Goal: Task Accomplishment & Management: Manage account settings

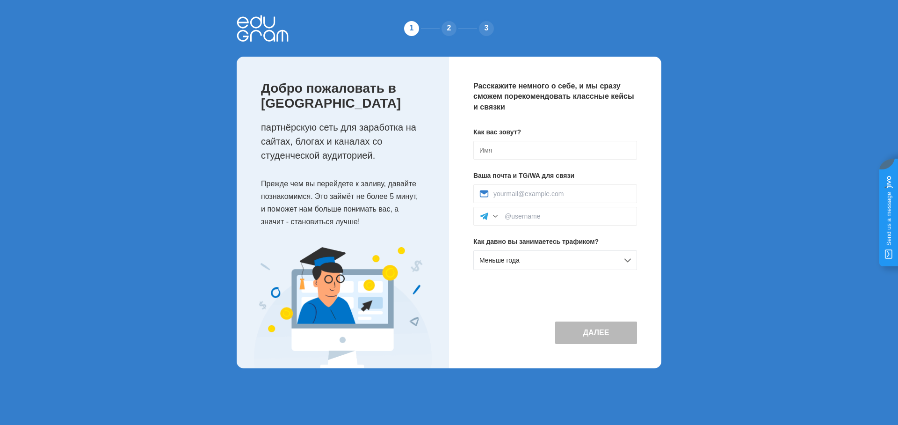
click at [595, 344] on button "Далее" at bounding box center [596, 332] width 82 height 22
click at [500, 150] on input at bounding box center [555, 150] width 164 height 19
type input "G"
type input "ТПРОГГГЕР"
click at [533, 192] on input at bounding box center [562, 193] width 138 height 7
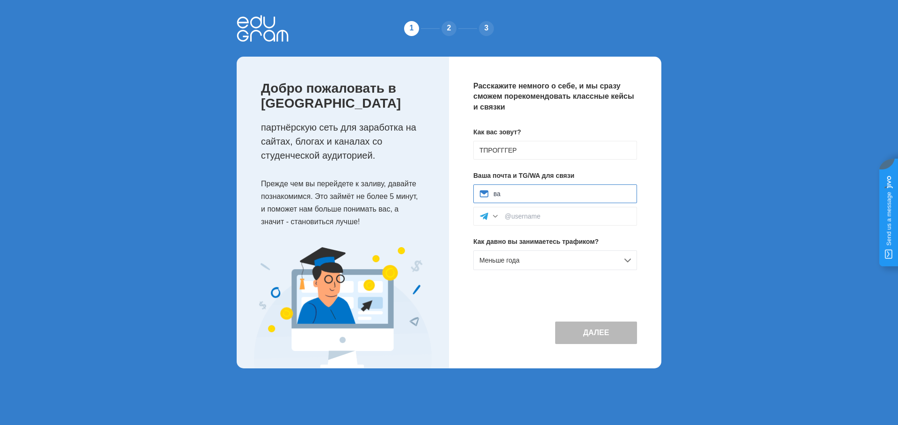
type input "в"
type input "sdfsdf"
click at [524, 214] on input at bounding box center [568, 215] width 126 height 7
type input "fsdfsf"
click at [605, 344] on button "Далее" at bounding box center [596, 332] width 82 height 22
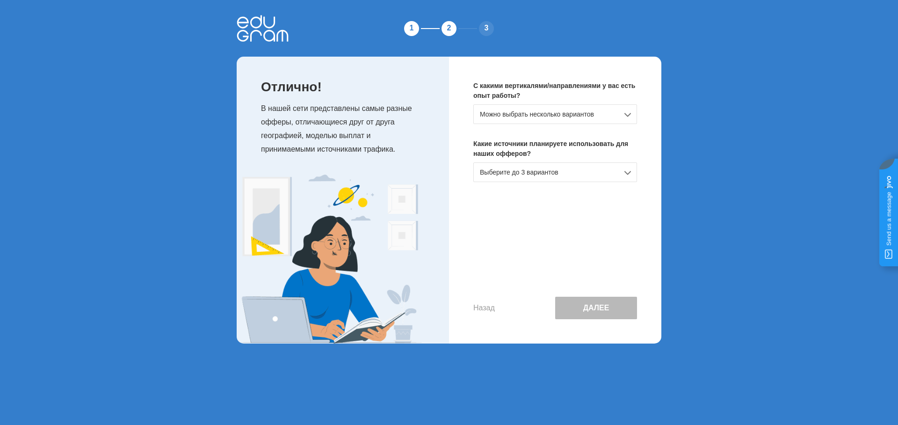
click at [549, 171] on div "Выберите до 3 вариантов" at bounding box center [555, 172] width 164 height 20
drag, startPoint x: 520, startPoint y: 189, endPoint x: 561, endPoint y: 108, distance: 91.2
click at [520, 189] on div "Совсем новичок/ещё не знаю" at bounding box center [555, 192] width 163 height 19
click at [562, 101] on div "С какими вертикалями/направлениями у вас есть опыт работы? Можно выбрать нескол…" at bounding box center [555, 200] width 212 height 287
drag, startPoint x: 560, startPoint y: 113, endPoint x: 559, endPoint y: 122, distance: 8.5
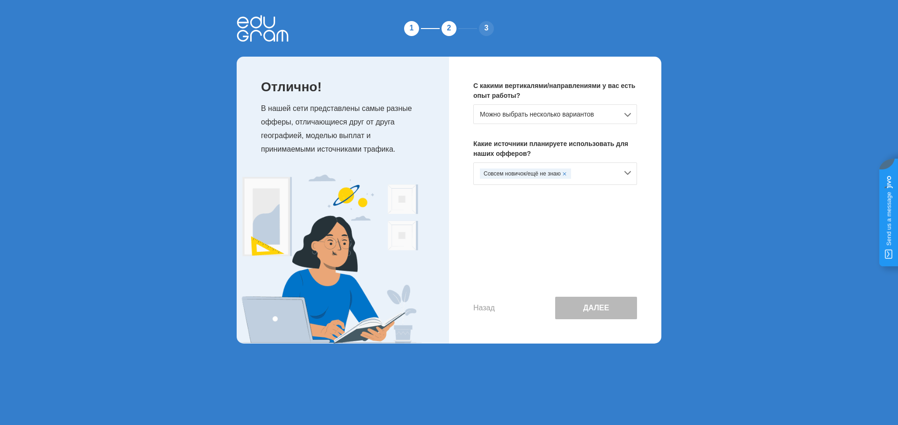
click at [560, 113] on div "Можно выбрать несколько вариантов" at bounding box center [555, 114] width 164 height 20
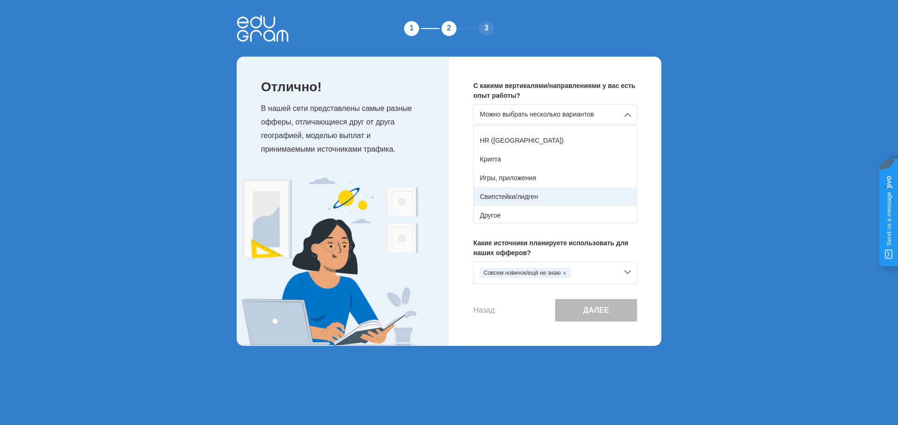
scroll to position [165, 0]
click at [527, 217] on div "Другое" at bounding box center [555, 213] width 163 height 19
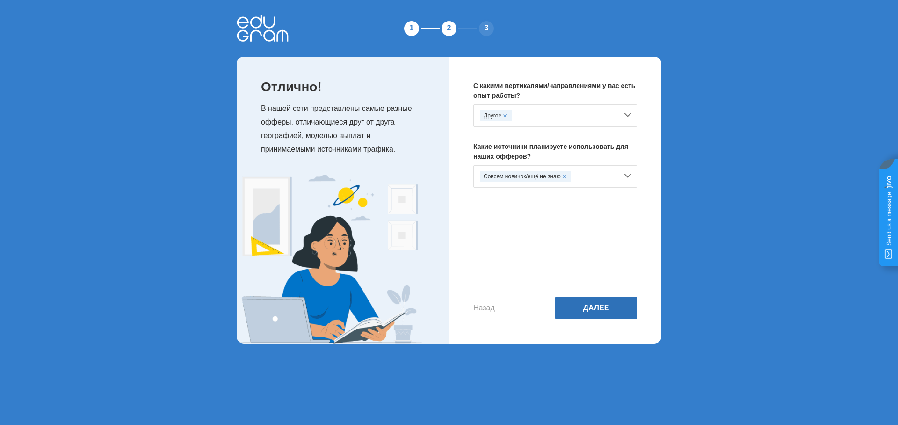
click at [595, 317] on button "Далее" at bounding box center [596, 308] width 82 height 22
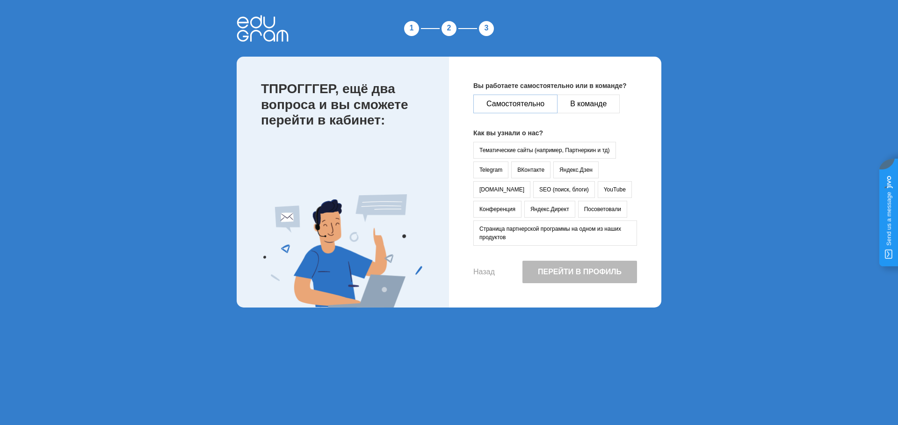
click at [524, 100] on button "Самостоятельно" at bounding box center [515, 103] width 84 height 19
click at [574, 262] on button "Перейти в профиль" at bounding box center [579, 272] width 115 height 22
click at [493, 163] on button "Telegram" at bounding box center [490, 169] width 35 height 17
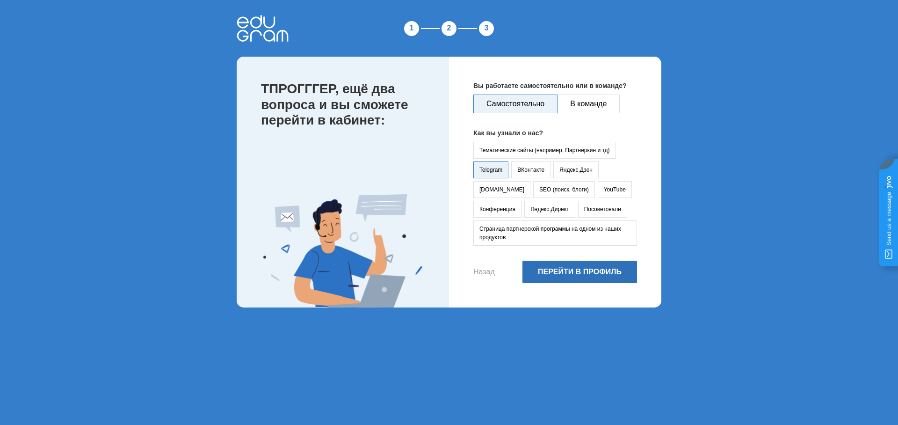
drag, startPoint x: 579, startPoint y: 263, endPoint x: 581, endPoint y: 273, distance: 10.1
click at [580, 269] on button "Перейти в профиль" at bounding box center [579, 272] width 115 height 22
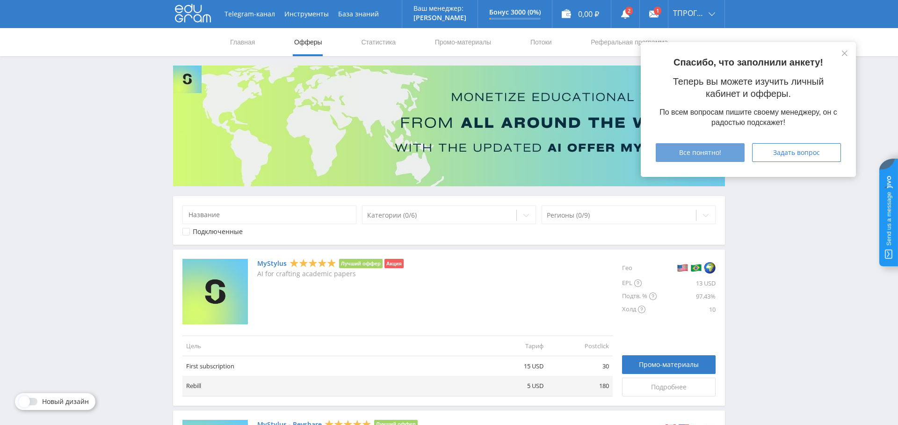
click at [681, 152] on span "Все понятно!" at bounding box center [700, 152] width 42 height 7
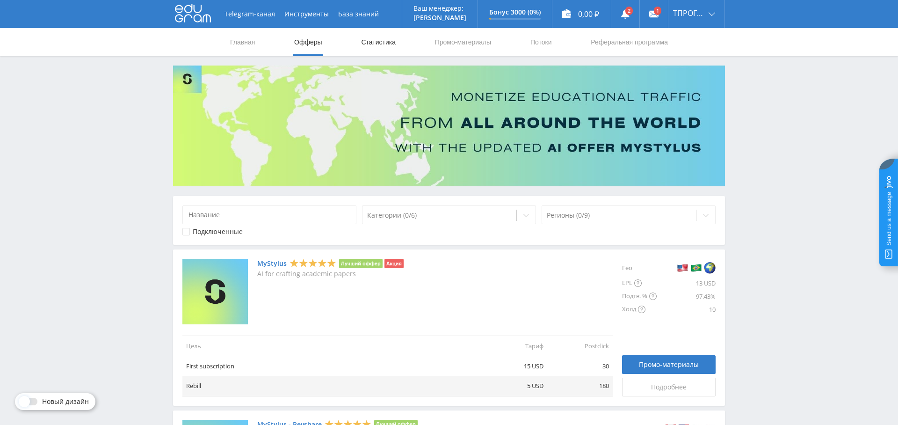
click at [367, 46] on link "Статистика" at bounding box center [378, 42] width 36 height 28
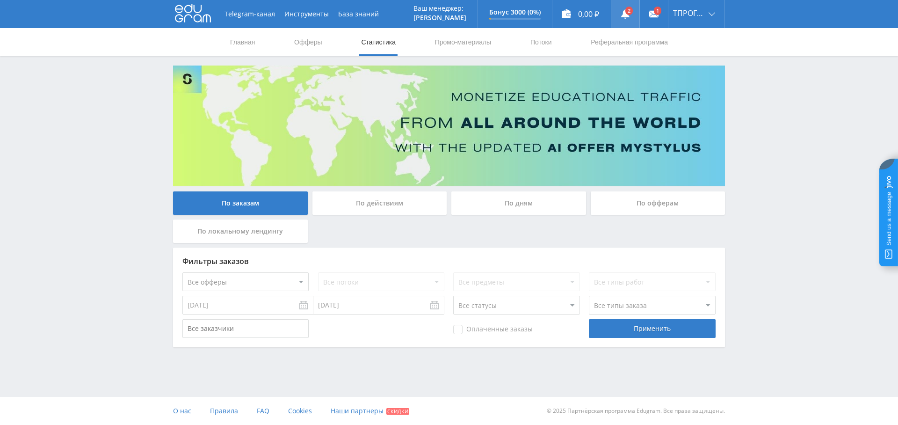
click at [636, 11] on link at bounding box center [625, 14] width 28 height 28
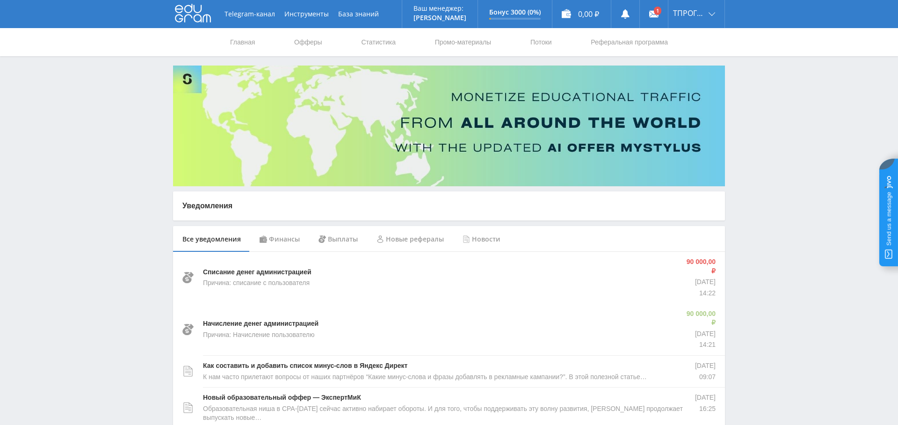
click at [695, 81] on img at bounding box center [449, 125] width 552 height 121
click at [695, 65] on link "Выход" at bounding box center [696, 71] width 56 height 17
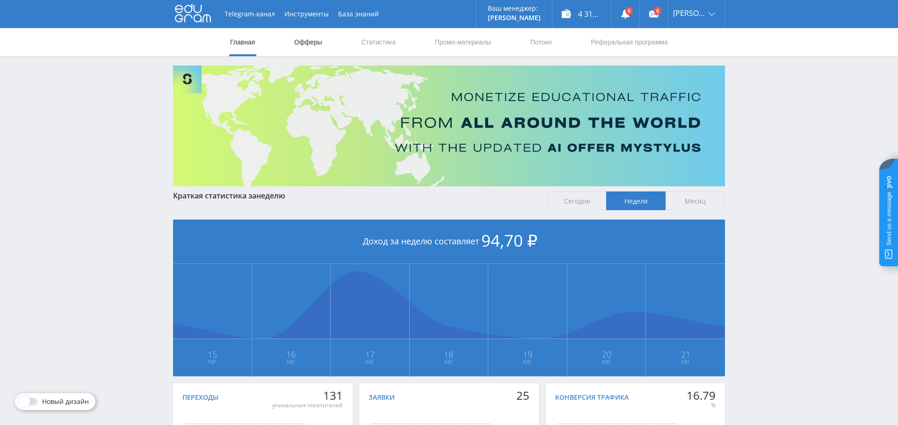
click at [312, 40] on link "Офферы" at bounding box center [308, 42] width 30 height 28
click at [384, 39] on link "Статистика" at bounding box center [378, 42] width 36 height 28
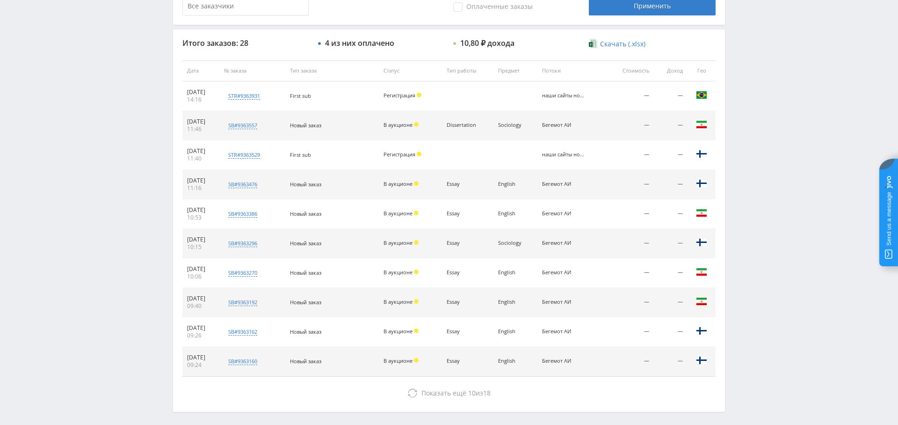
scroll to position [319, 0]
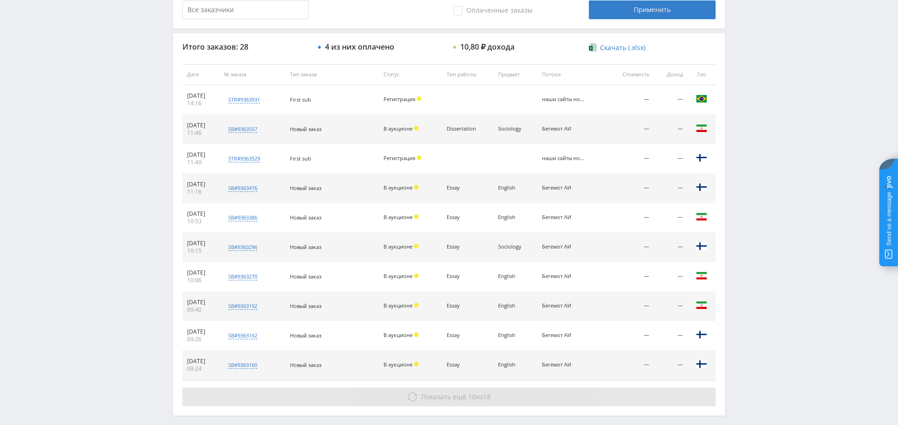
click at [457, 400] on button "Показать ещё 10 из 18" at bounding box center [448, 396] width 533 height 19
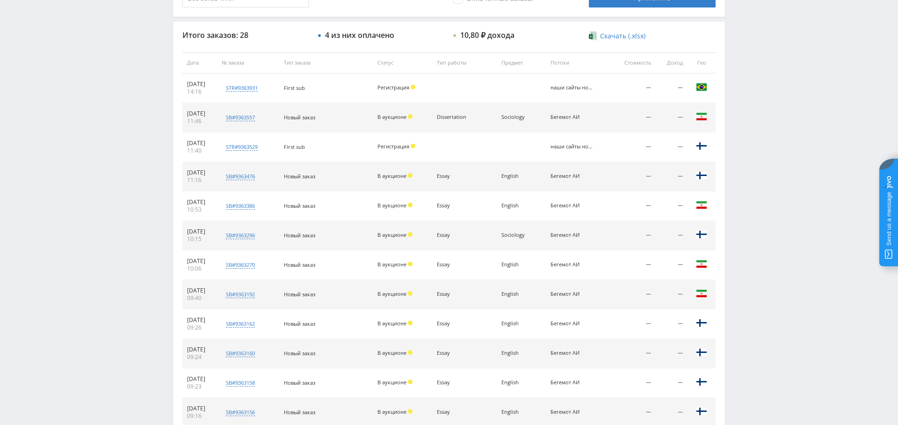
scroll to position [0, 0]
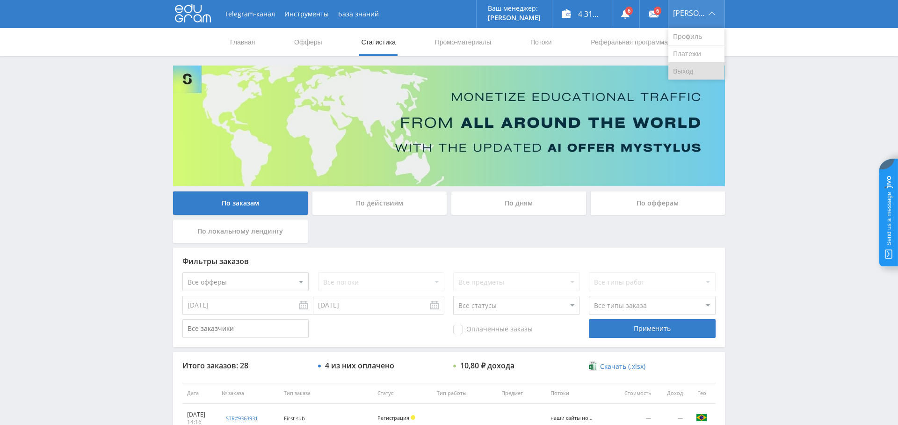
click at [696, 66] on link "Выход" at bounding box center [696, 71] width 56 height 17
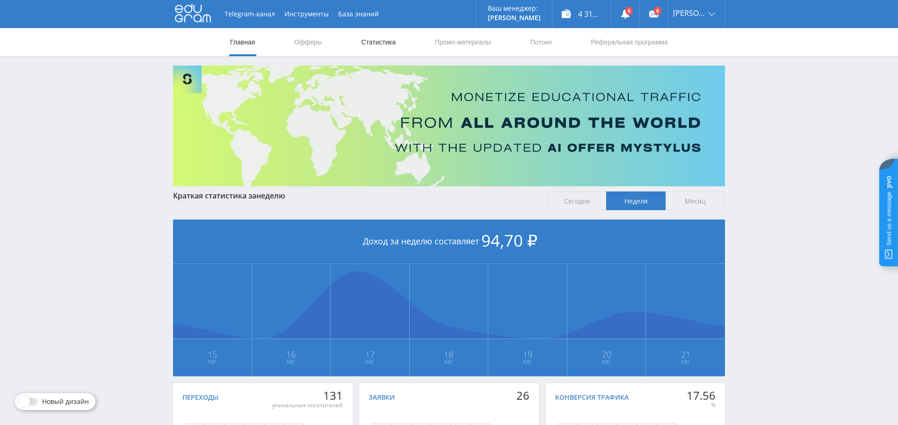
click at [384, 44] on link "Статистика" at bounding box center [378, 42] width 36 height 28
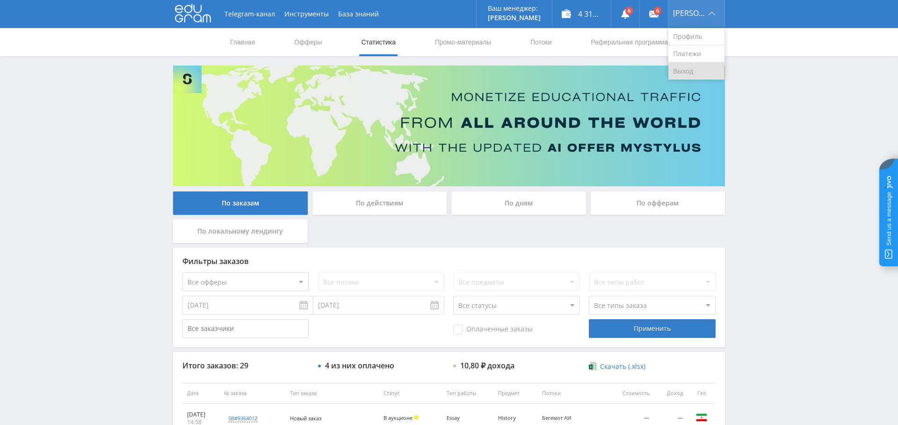
drag, startPoint x: 701, startPoint y: 75, endPoint x: 692, endPoint y: 74, distance: 9.4
click at [701, 75] on link "Выход" at bounding box center [696, 71] width 56 height 17
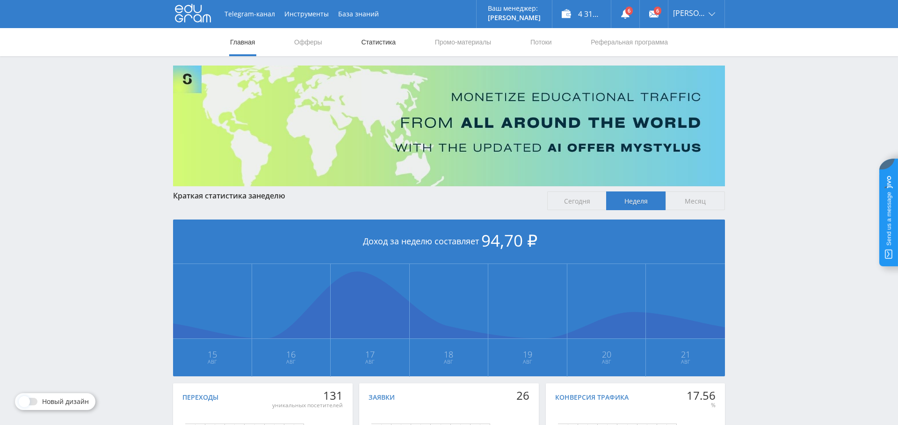
click at [374, 41] on link "Статистика" at bounding box center [378, 42] width 36 height 28
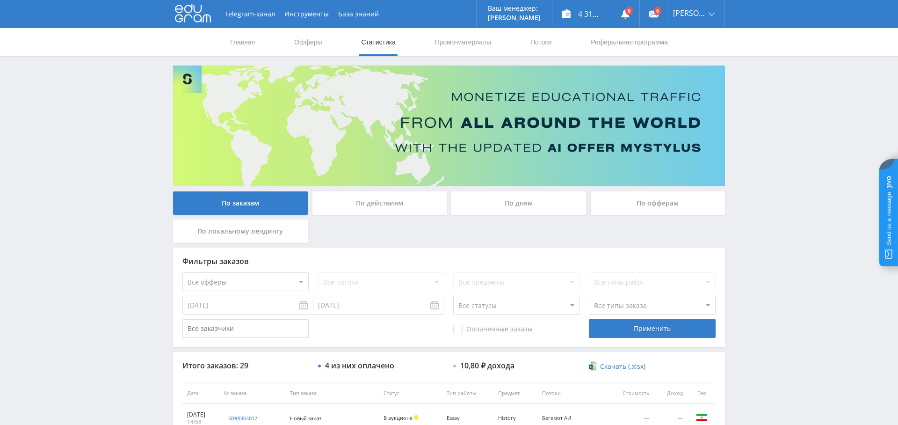
click at [529, 192] on div "По дням" at bounding box center [518, 202] width 135 height 23
click at [0, 0] on input "По дням" at bounding box center [0, 0] width 0 height 0
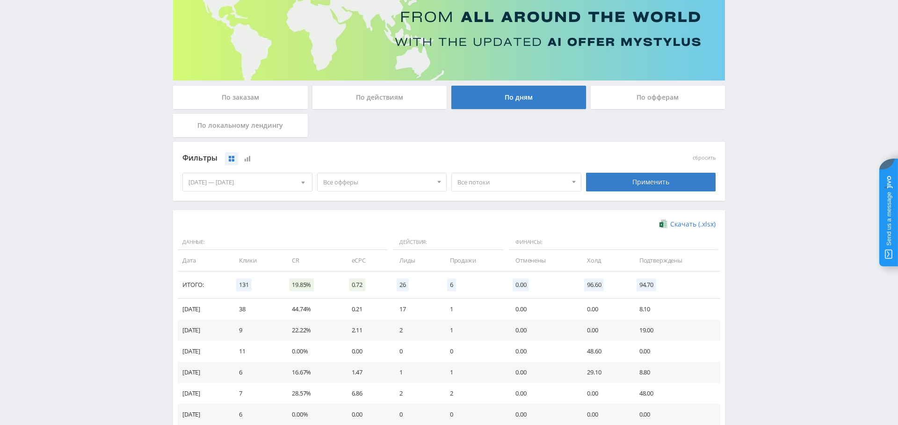
scroll to position [94, 0]
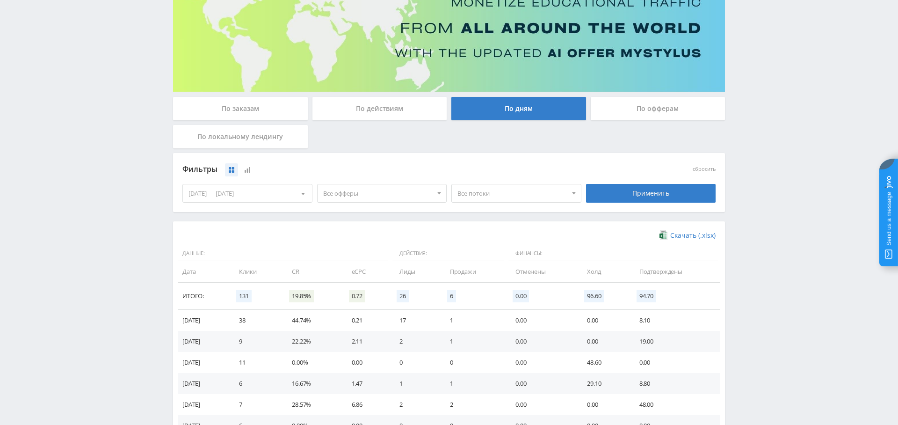
click at [370, 195] on span "Все офферы" at bounding box center [377, 193] width 109 height 18
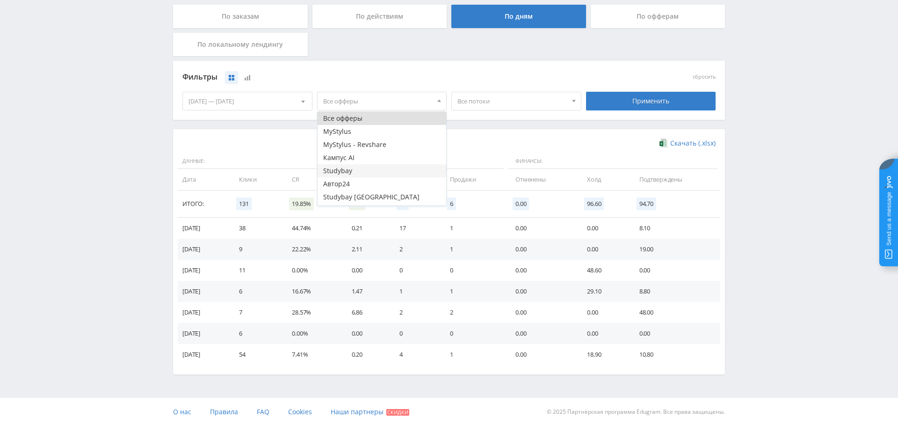
scroll to position [11, 0]
click at [373, 131] on button "MyStylus - Revshare" at bounding box center [382, 133] width 129 height 13
click at [653, 104] on div "Применить" at bounding box center [651, 101] width 130 height 19
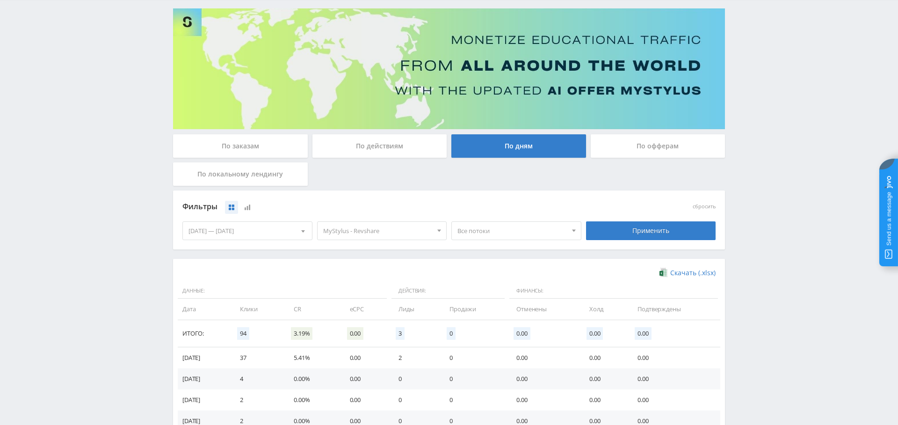
scroll to position [52, 0]
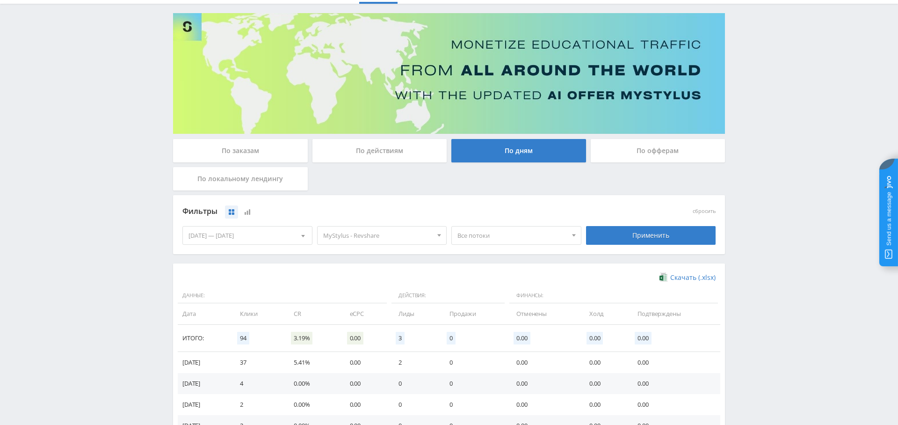
click at [382, 240] on span "MyStylus - Revshare" at bounding box center [377, 235] width 109 height 18
click at [534, 234] on span "Все потоки" at bounding box center [511, 235] width 109 height 18
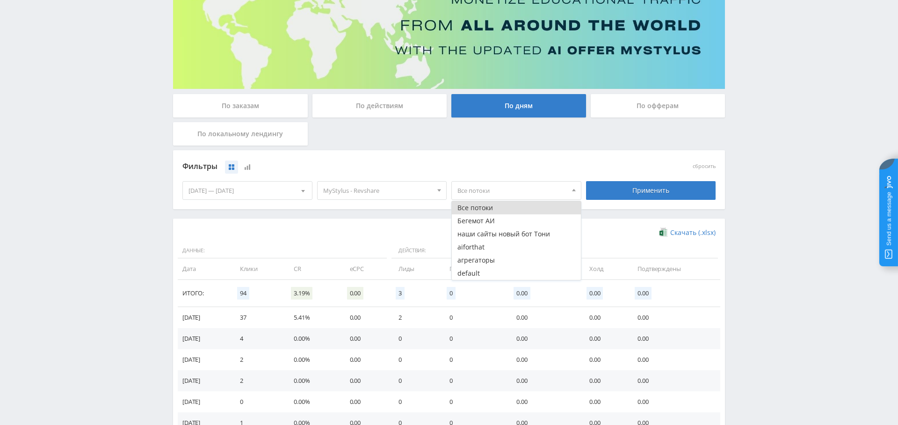
scroll to position [0, 0]
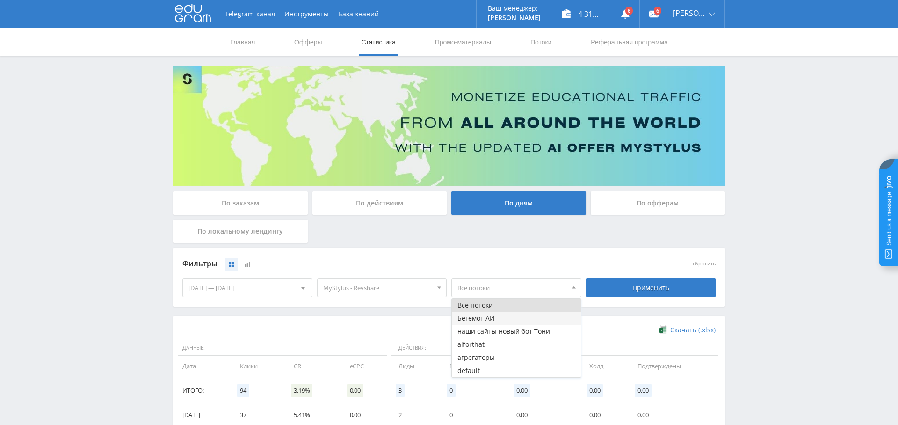
click at [513, 318] on button "Бегемот АИ" at bounding box center [516, 318] width 129 height 13
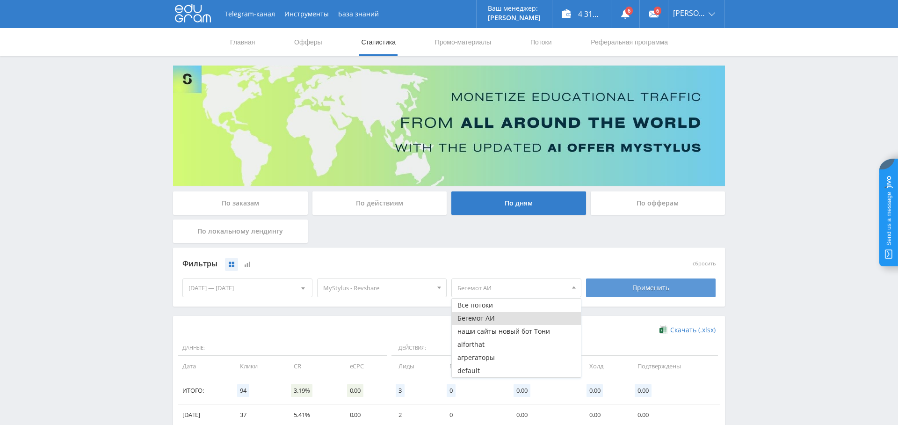
click at [654, 287] on div "Применить" at bounding box center [651, 287] width 130 height 19
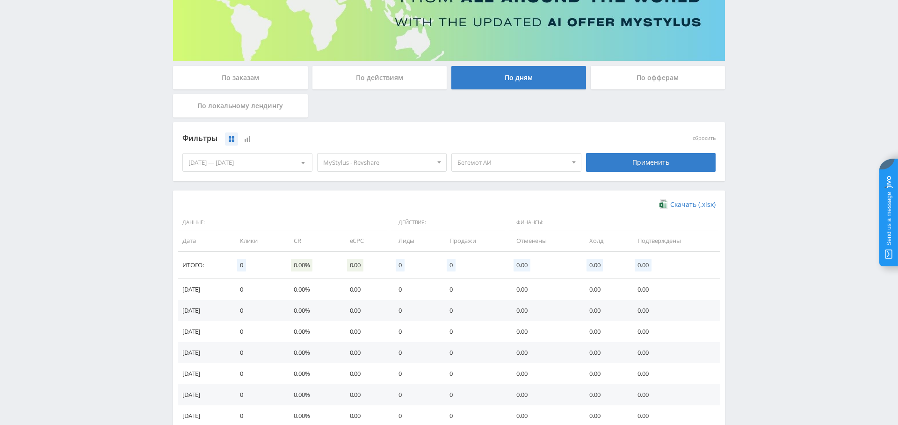
scroll to position [125, 0]
click at [509, 165] on span "Бегемот АИ" at bounding box center [511, 163] width 109 height 18
click at [510, 206] on button "наши сайты новый бот Тони" at bounding box center [516, 206] width 129 height 13
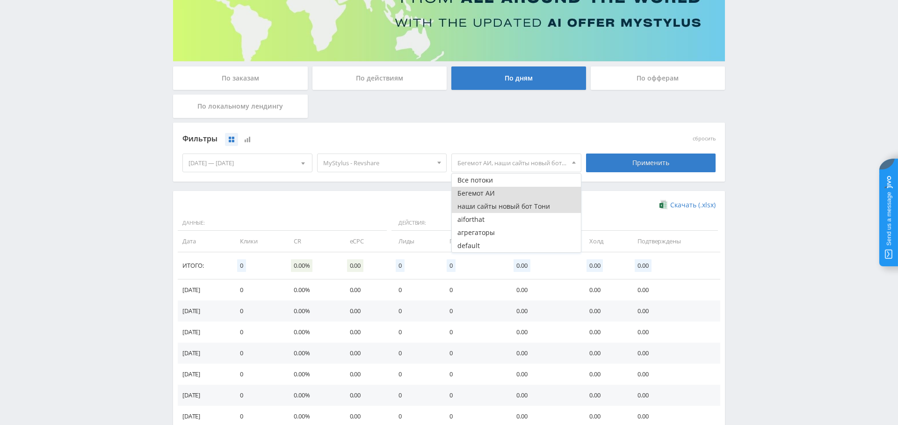
click at [498, 191] on button "Бегемот АИ" at bounding box center [516, 193] width 129 height 13
click at [646, 157] on div "Применить" at bounding box center [651, 162] width 130 height 19
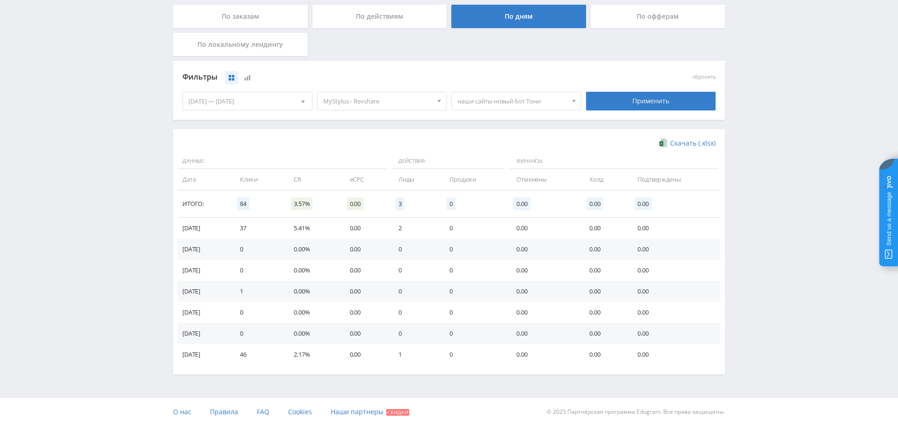
scroll to position [0, 0]
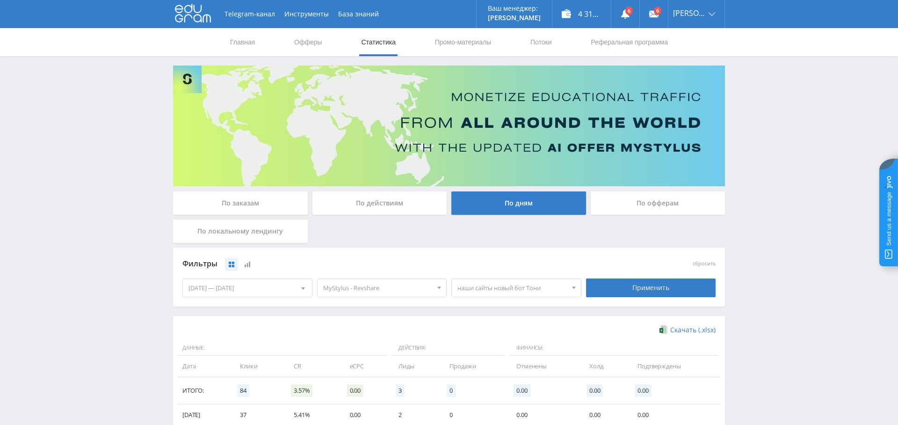
click at [244, 206] on div "По заказам" at bounding box center [240, 202] width 135 height 23
click at [0, 0] on input "По заказам" at bounding box center [0, 0] width 0 height 0
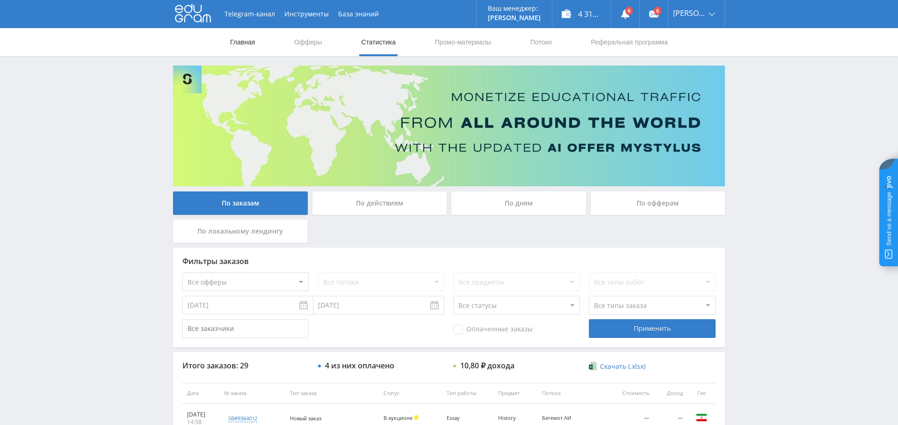
click at [231, 40] on link "Главная" at bounding box center [242, 42] width 27 height 28
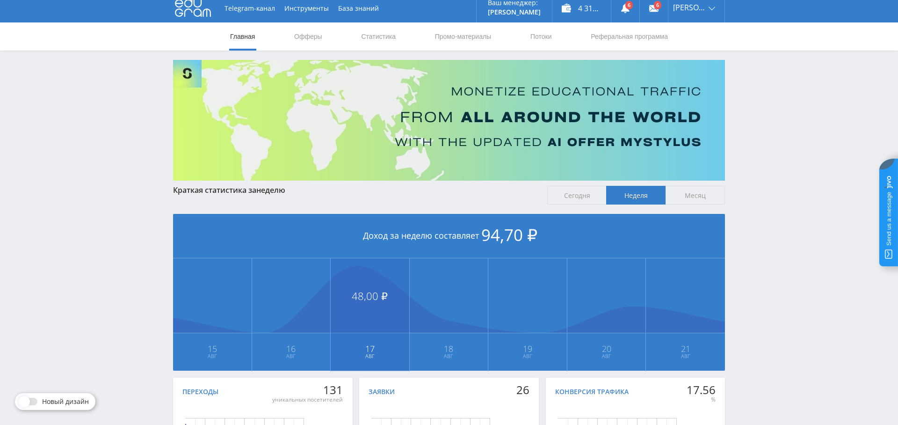
scroll to position [5, 0]
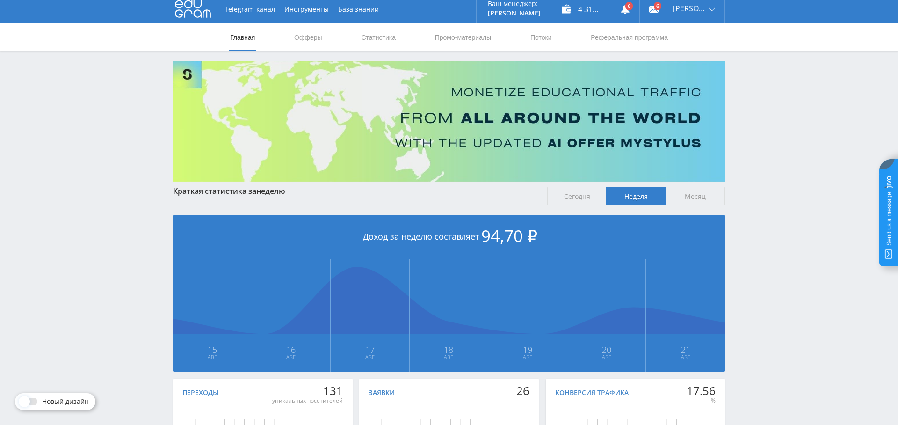
click at [572, 196] on span "Сегодня" at bounding box center [576, 196] width 59 height 19
click at [0, 0] on input "Сегодня" at bounding box center [0, 0] width 0 height 0
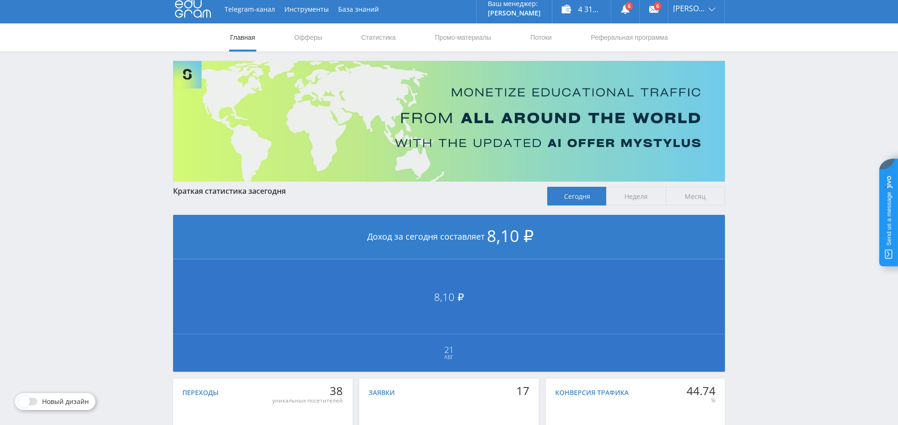
scroll to position [130, 0]
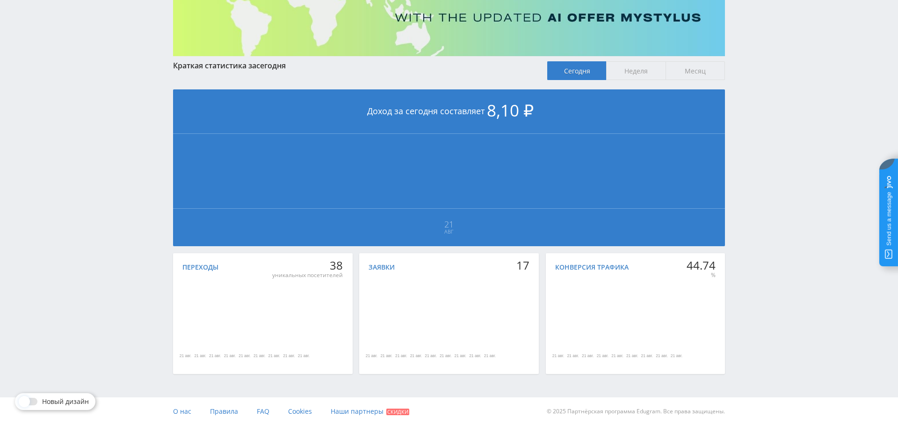
click at [640, 68] on span "Неделя" at bounding box center [635, 70] width 59 height 19
click at [0, 0] on input "Неделя" at bounding box center [0, 0] width 0 height 0
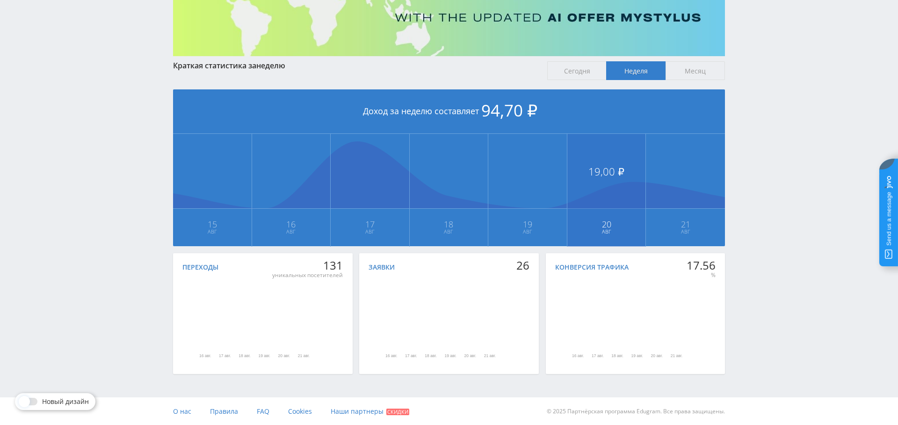
scroll to position [0, 0]
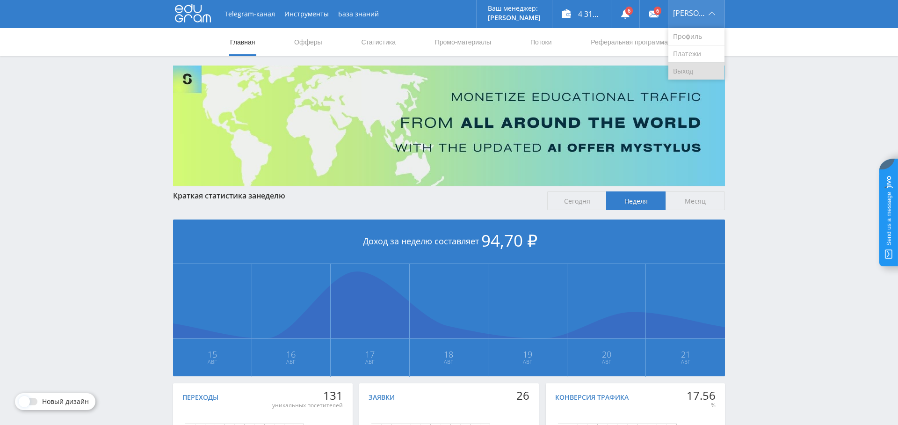
click at [699, 67] on link "Выход" at bounding box center [696, 71] width 56 height 17
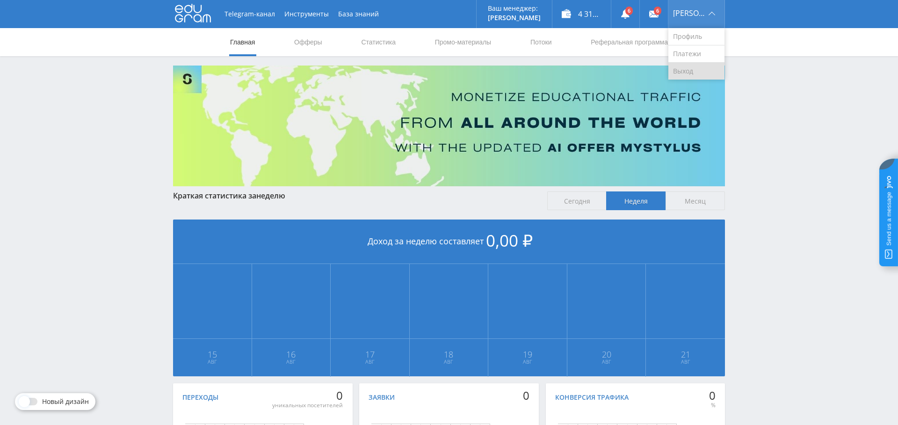
click at [693, 72] on link "Выход" at bounding box center [696, 71] width 56 height 17
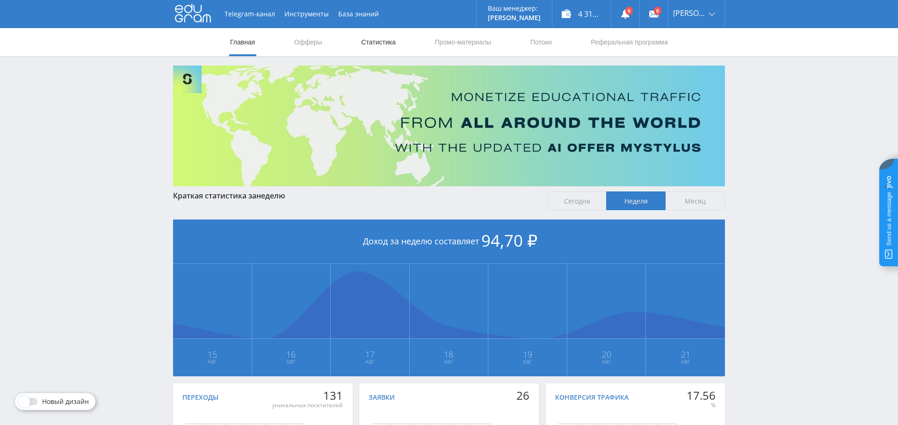
click at [391, 42] on link "Статистика" at bounding box center [378, 42] width 36 height 28
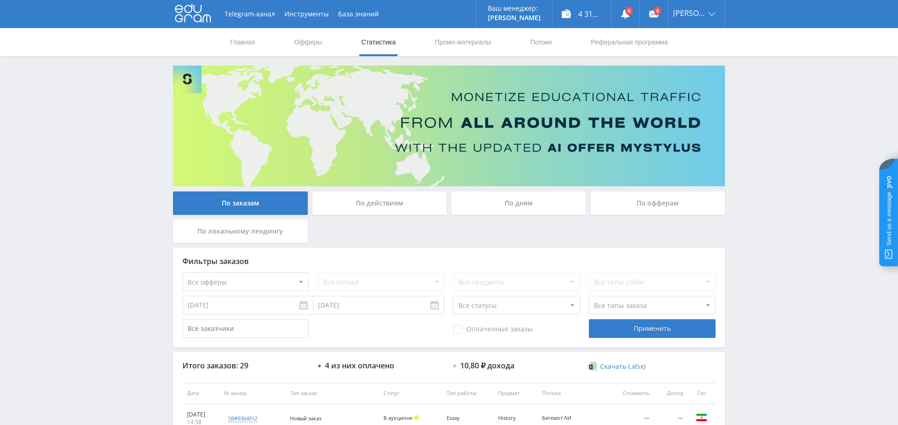
click at [534, 204] on div "По дням" at bounding box center [518, 202] width 135 height 23
click at [0, 0] on input "По дням" at bounding box center [0, 0] width 0 height 0
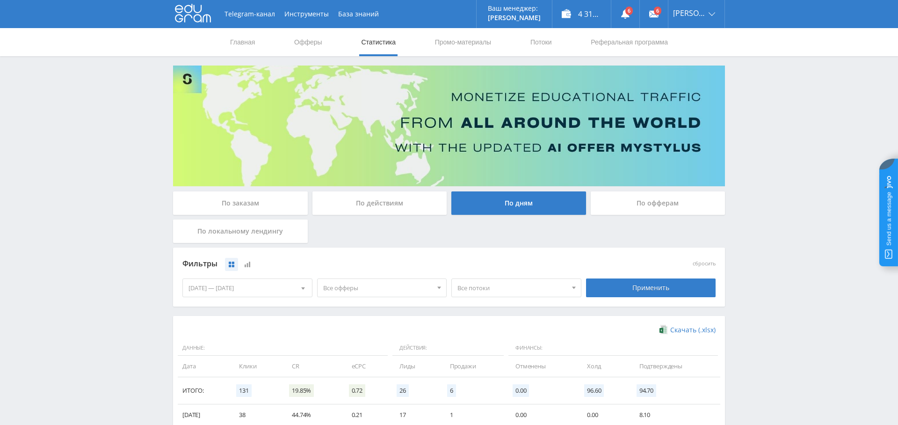
click at [248, 203] on div "По заказам" at bounding box center [240, 202] width 135 height 23
click at [0, 0] on input "По заказам" at bounding box center [0, 0] width 0 height 0
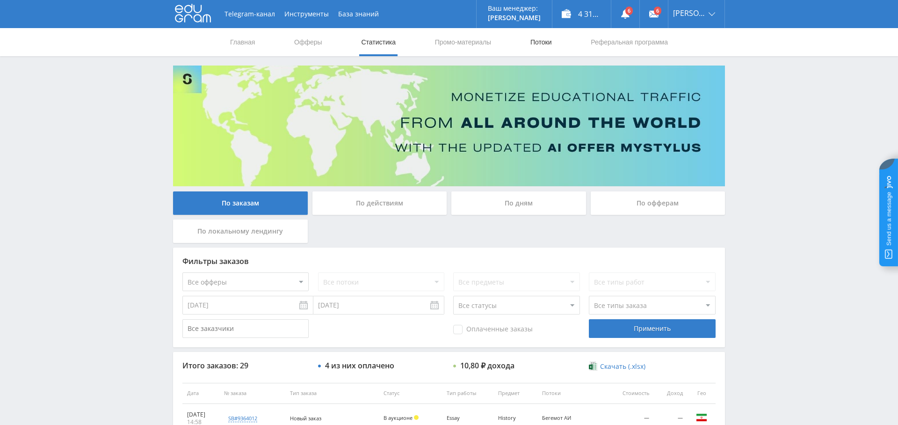
click at [549, 39] on link "Потоки" at bounding box center [540, 42] width 23 height 28
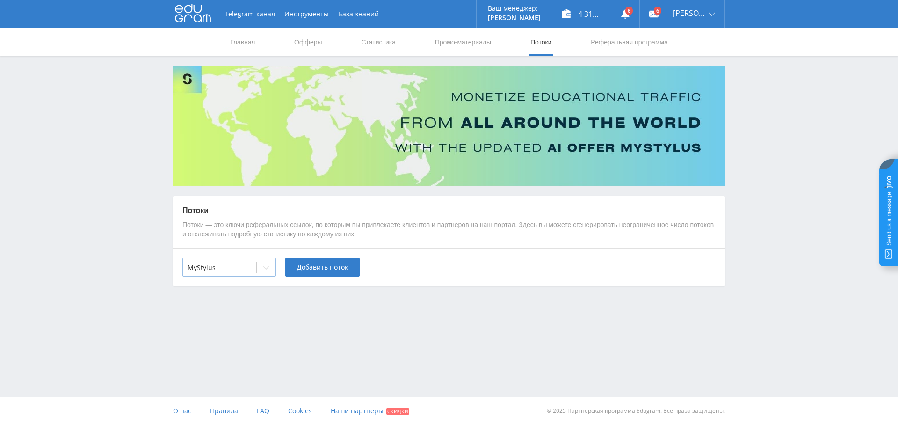
drag, startPoint x: 261, startPoint y: 279, endPoint x: 264, endPoint y: 271, distance: 8.2
click at [261, 279] on div "MyStylus Добавить поток" at bounding box center [449, 267] width 552 height 38
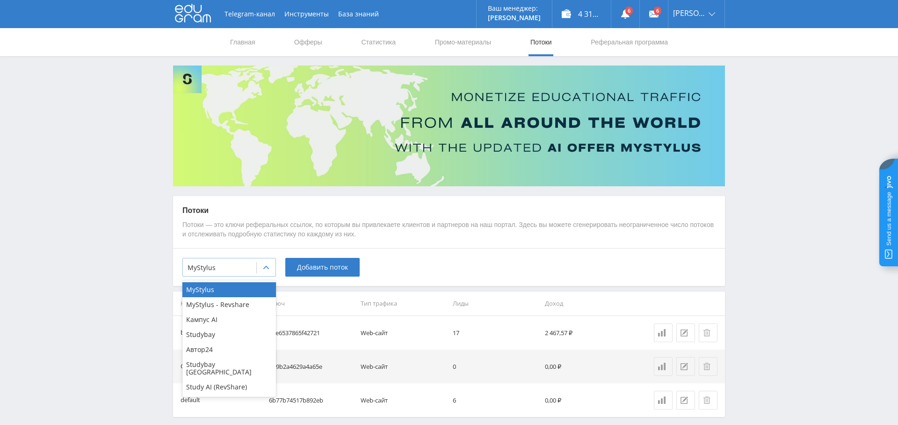
click at [266, 261] on div at bounding box center [266, 267] width 19 height 19
click at [238, 300] on div "MyStylus - Revshare" at bounding box center [229, 304] width 94 height 15
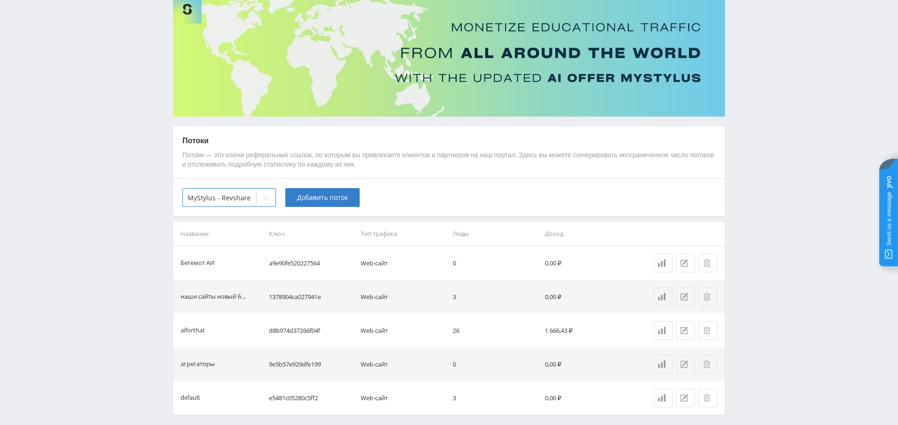
scroll to position [80, 0]
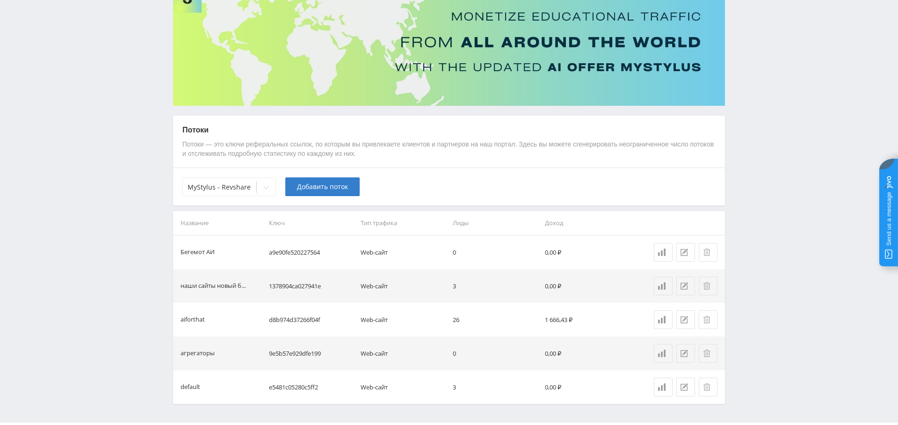
click at [297, 283] on td "1378904ca027941e" at bounding box center [311, 286] width 92 height 34
drag, startPoint x: 297, startPoint y: 283, endPoint x: 322, endPoint y: 289, distance: 25.4
click at [297, 283] on td "1378904ca027941e" at bounding box center [311, 286] width 92 height 34
copy td "1378904ca027941e"
